Goal: Transaction & Acquisition: Download file/media

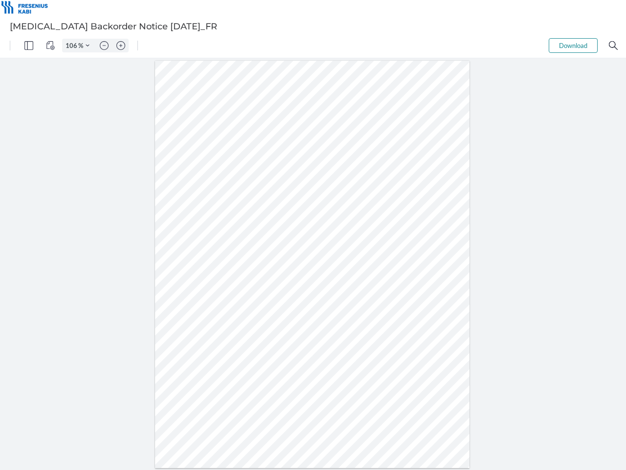
click at [29, 46] on img "Panel" at bounding box center [28, 45] width 9 height 9
click at [50, 46] on img "View Controls" at bounding box center [50, 45] width 9 height 9
click at [73, 46] on input "106" at bounding box center [71, 45] width 16 height 9
click at [88, 46] on img "Zoom Controls" at bounding box center [88, 46] width 4 height 4
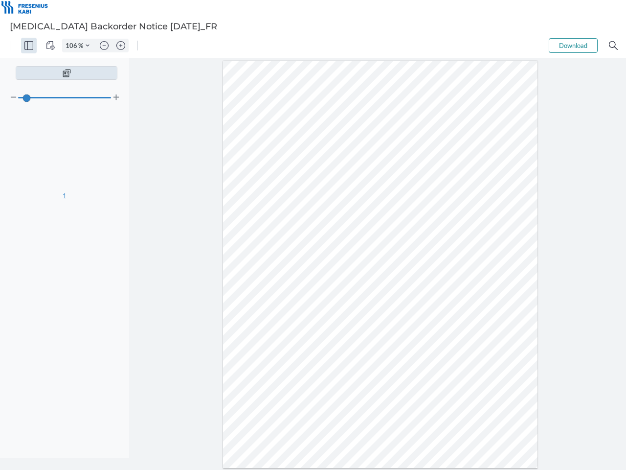
click at [104, 46] on img "Zoom out" at bounding box center [104, 45] width 9 height 9
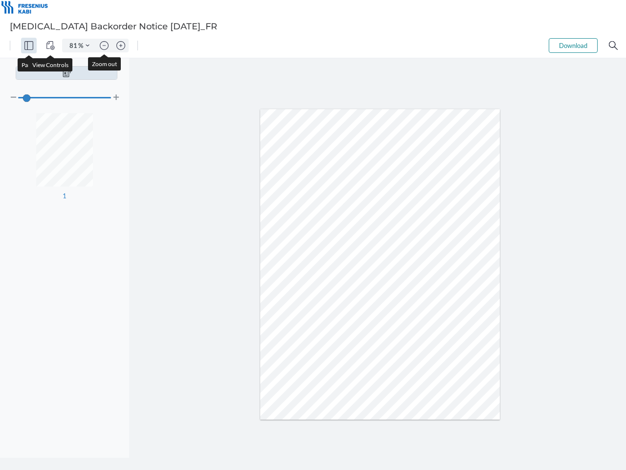
click at [121, 46] on img "Zoom in" at bounding box center [120, 45] width 9 height 9
type input "106"
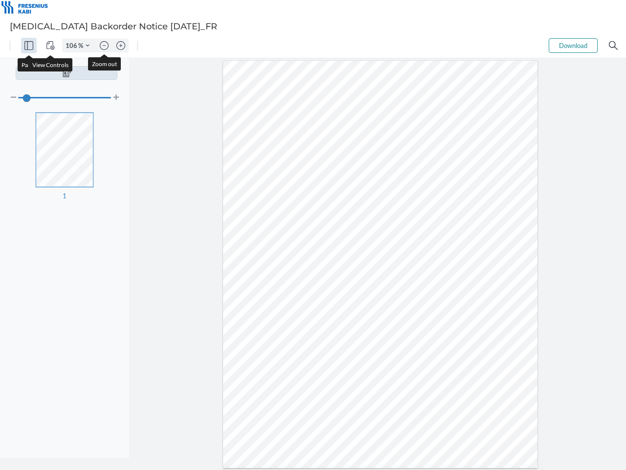
click at [573, 46] on button "Download" at bounding box center [573, 45] width 49 height 15
click at [614, 46] on img "Search" at bounding box center [613, 45] width 9 height 9
